Goal: Entertainment & Leisure: Browse casually

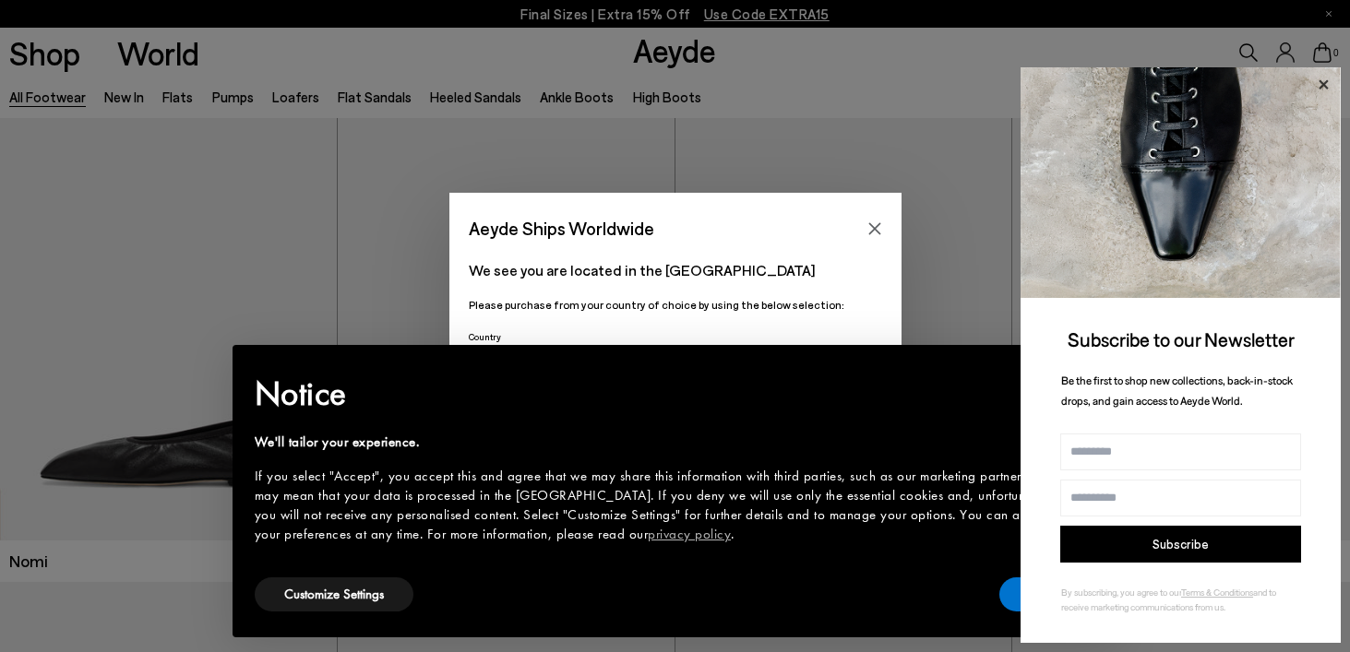
click at [1322, 89] on icon at bounding box center [1322, 83] width 9 height 9
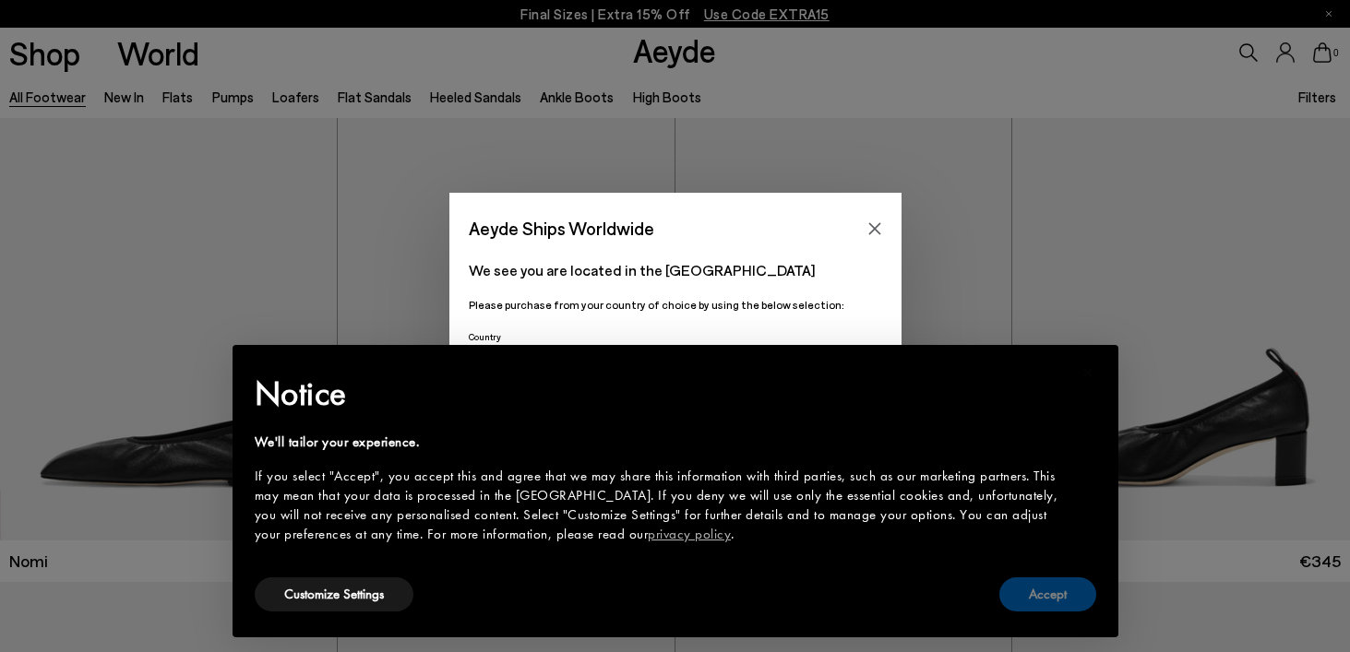
click at [1030, 591] on button "Accept" at bounding box center [1047, 594] width 97 height 34
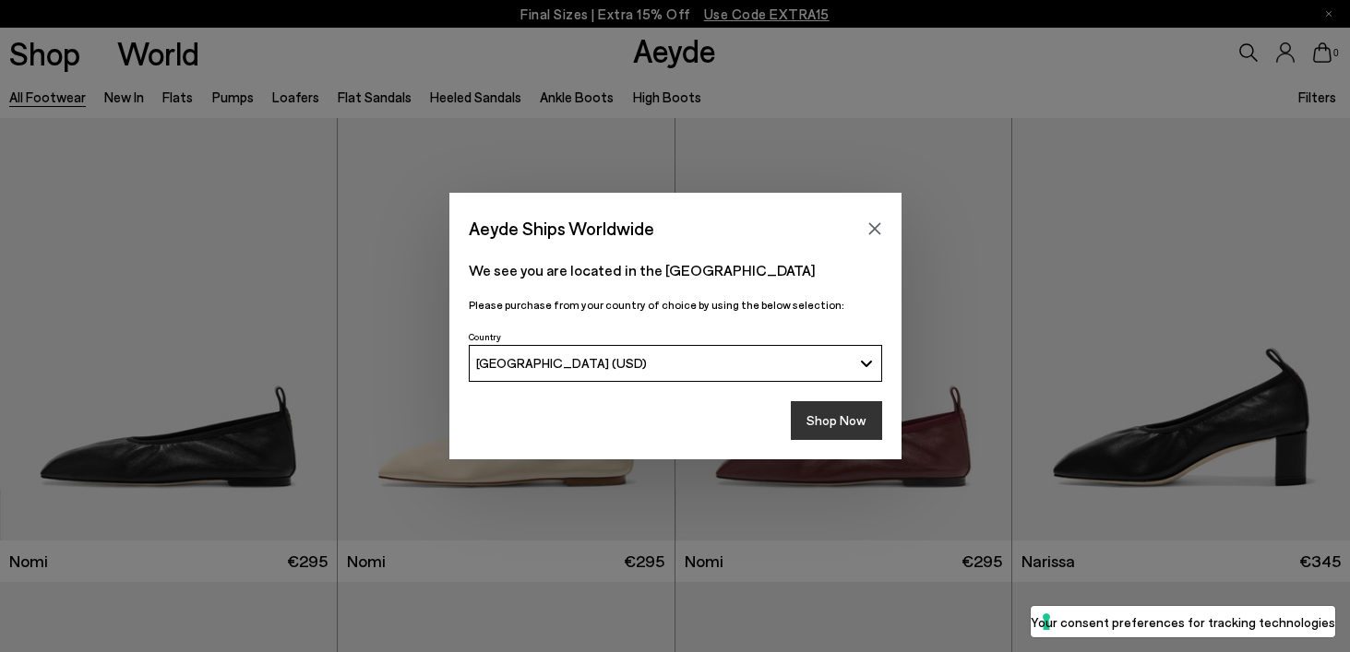
click at [824, 423] on button "Shop Now" at bounding box center [836, 420] width 91 height 39
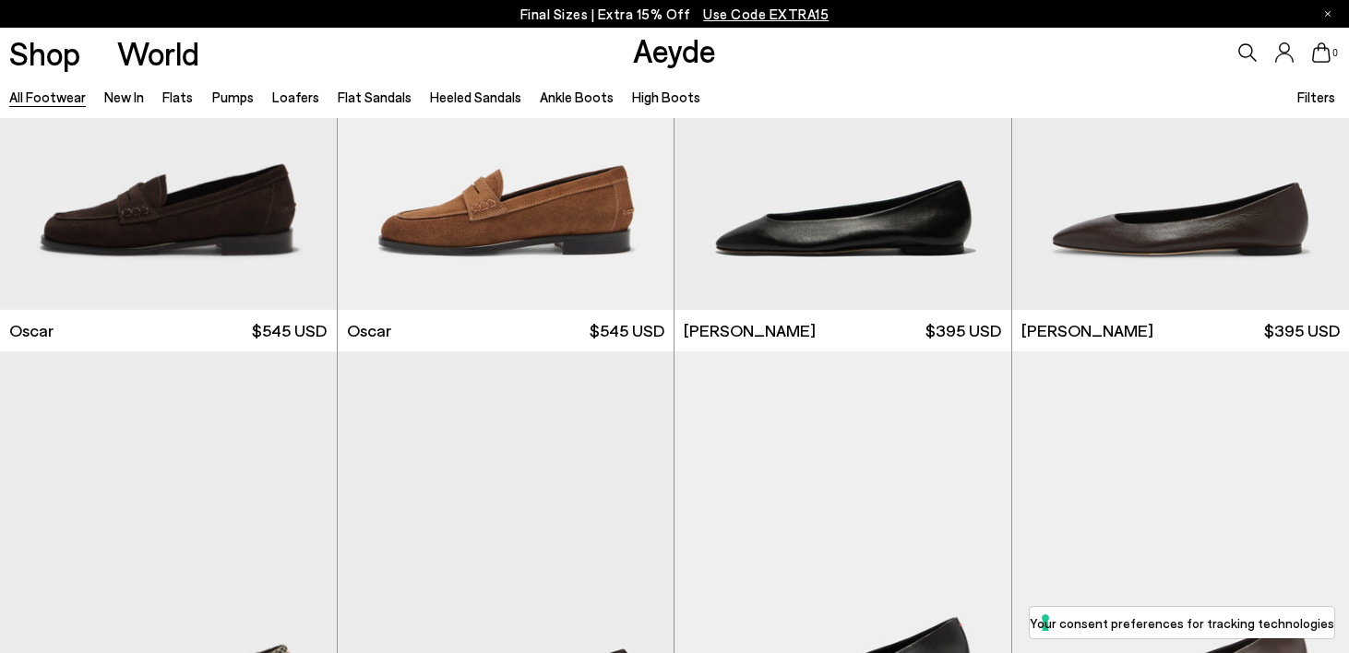
scroll to position [3482, 0]
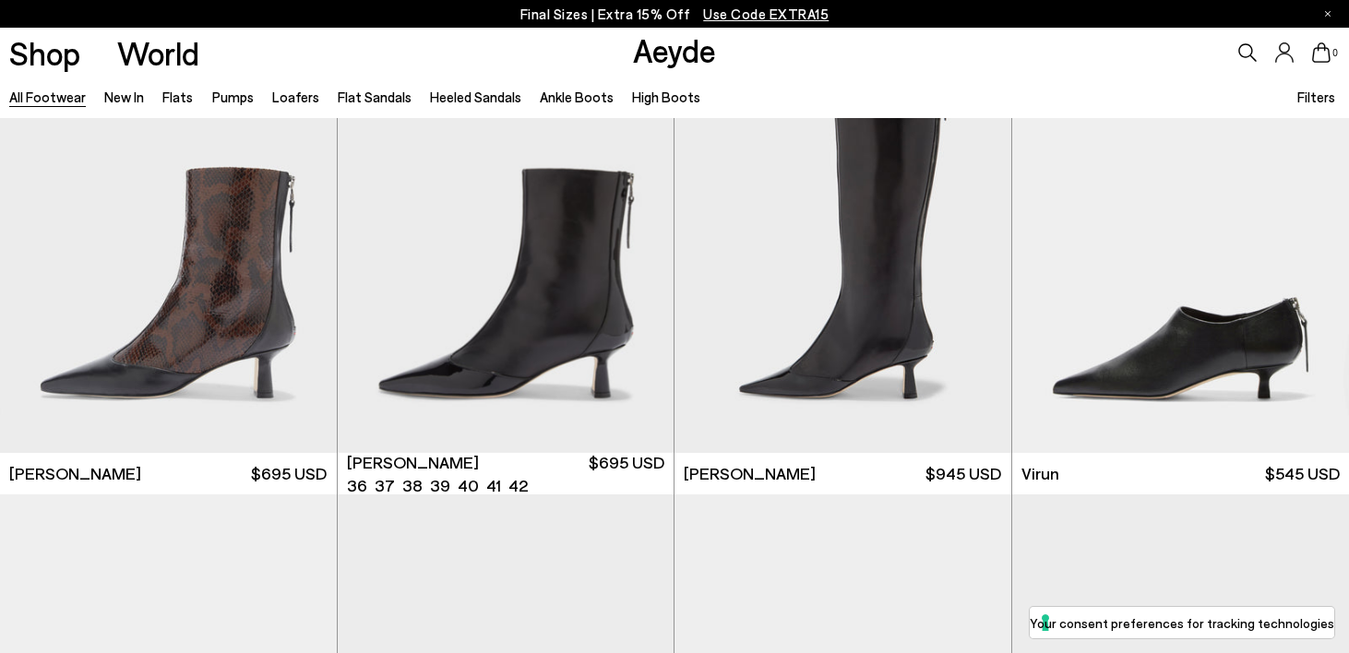
scroll to position [5628, 0]
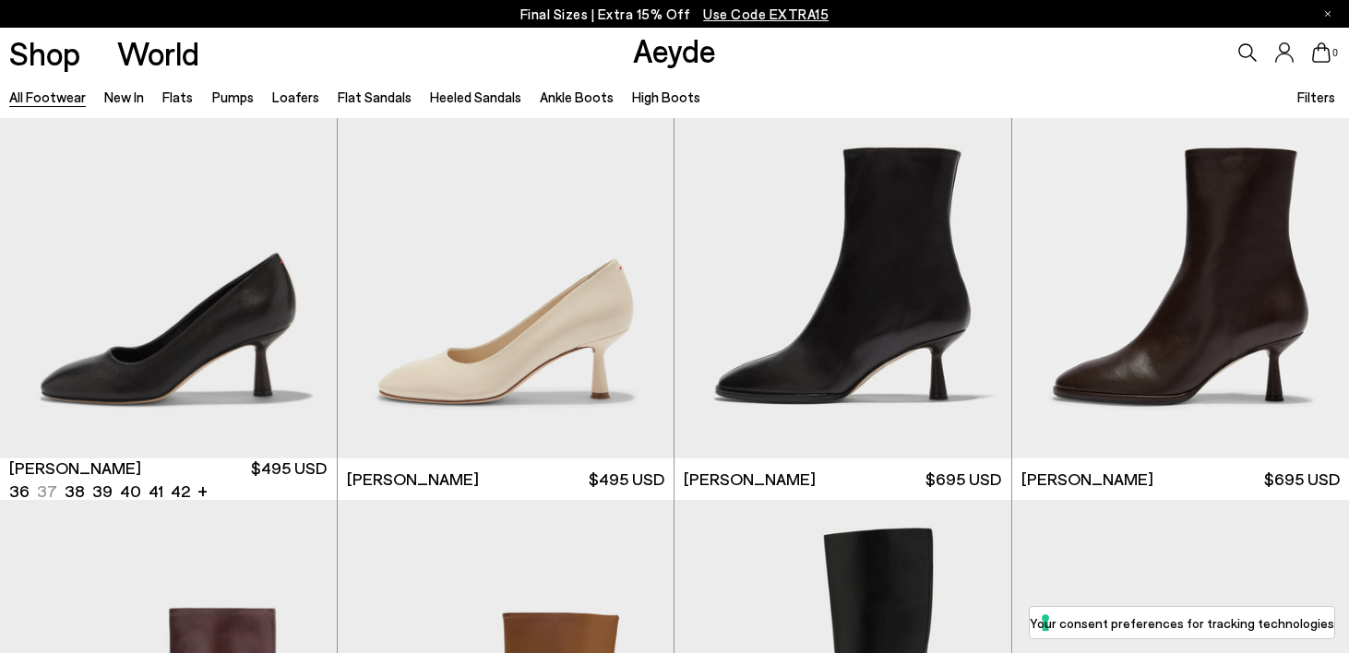
scroll to position [8892, 0]
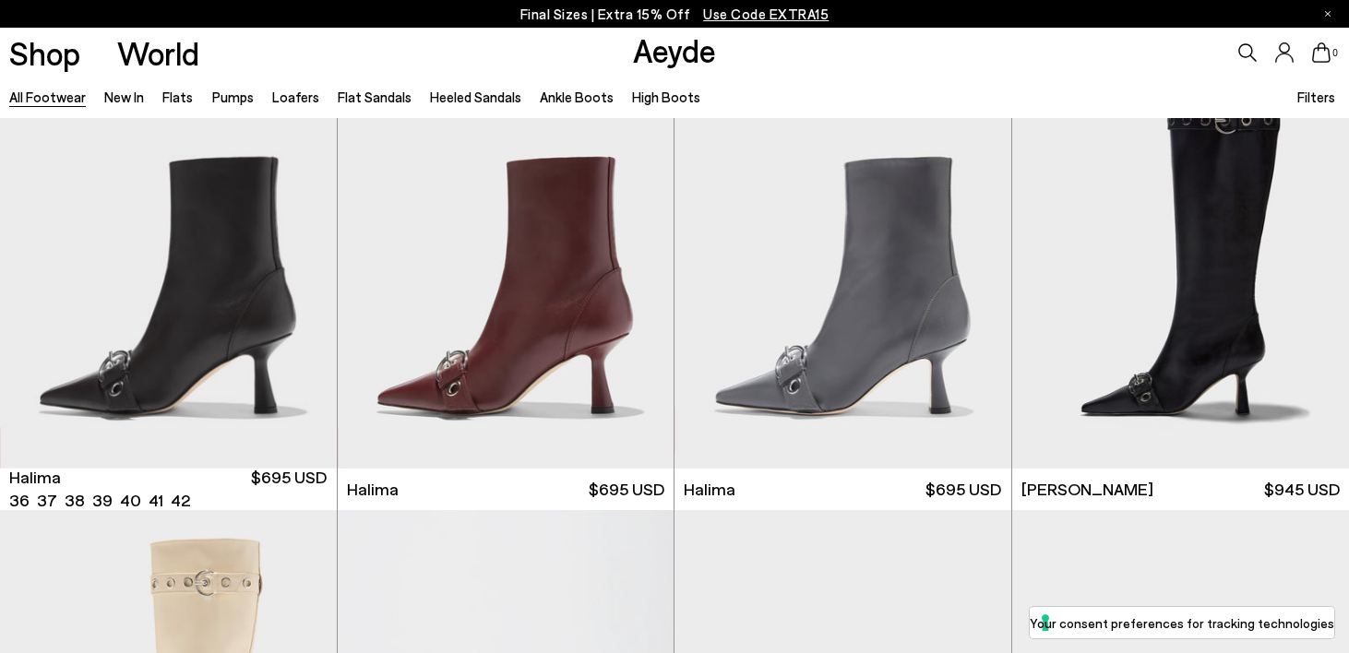
scroll to position [11238, 0]
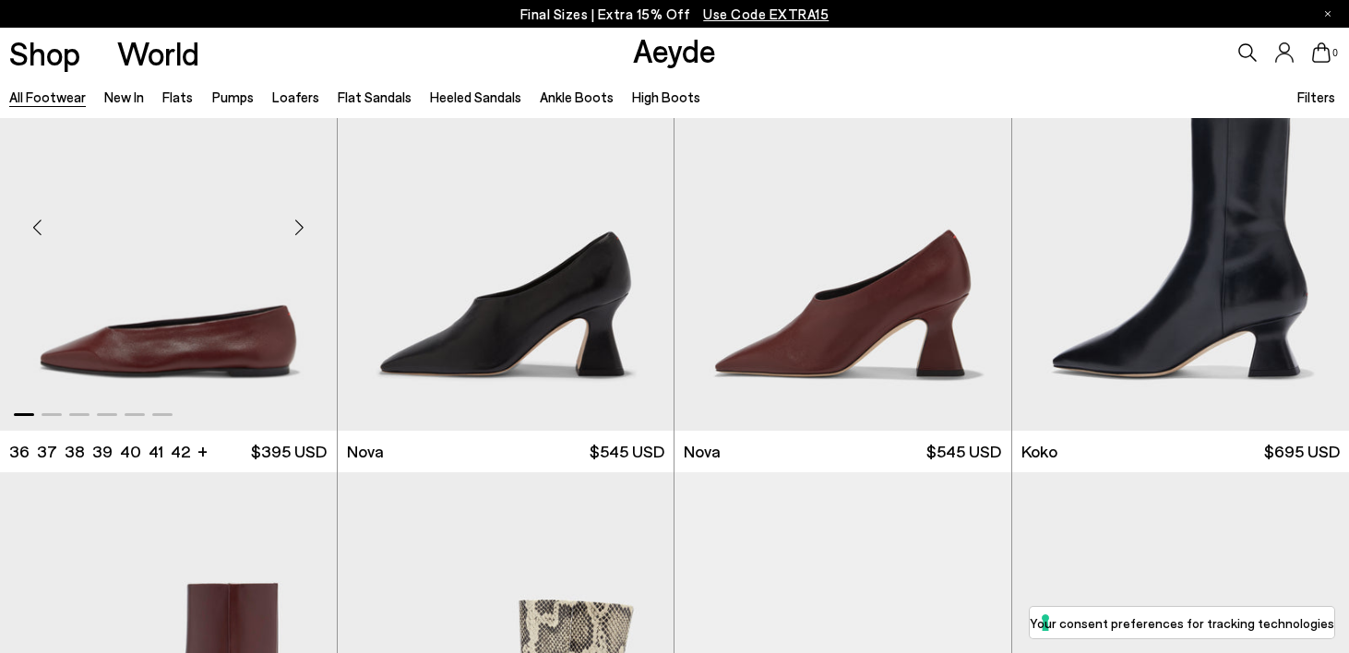
scroll to position [14968, 0]
